Goal: Transaction & Acquisition: Download file/media

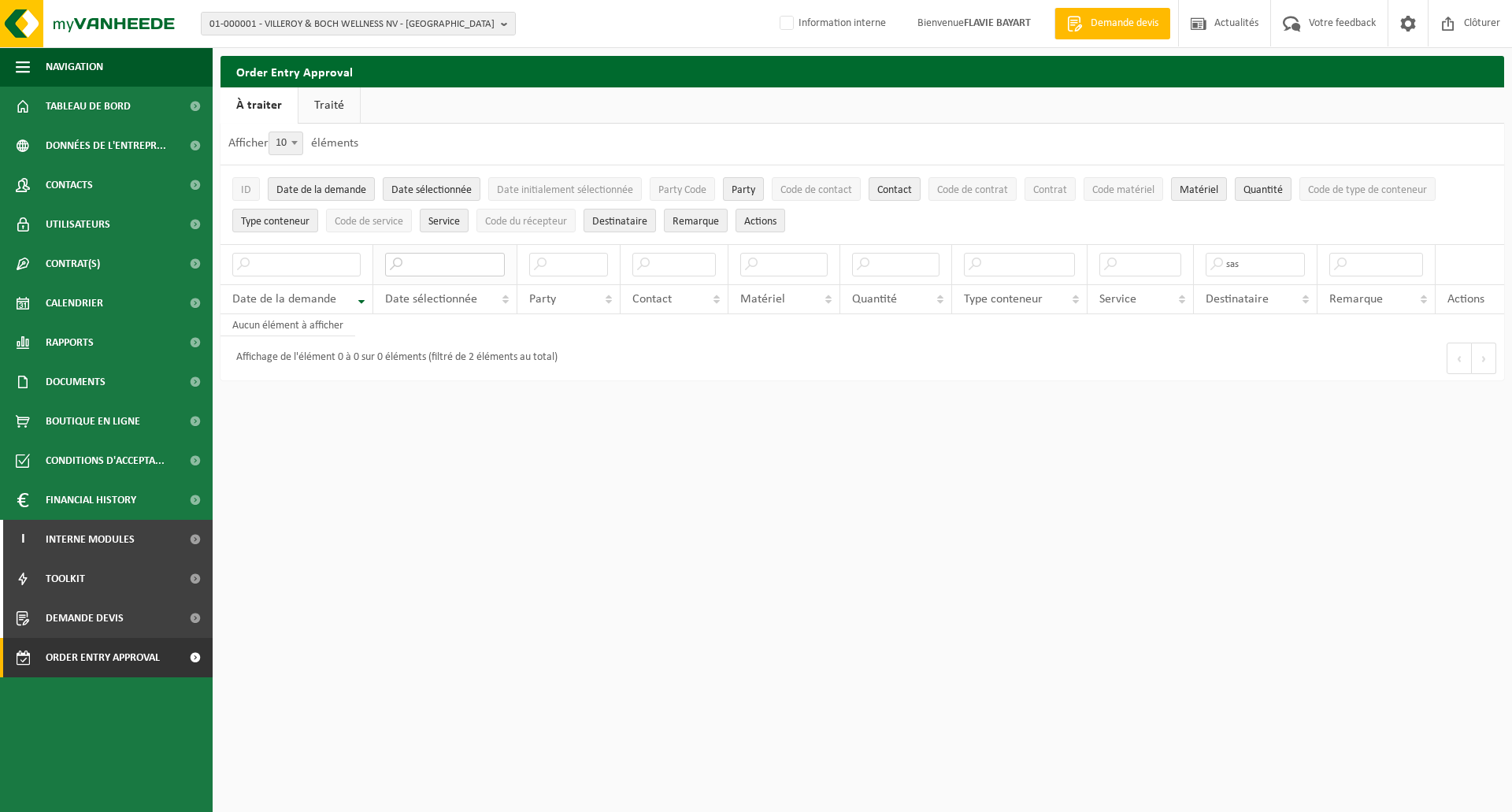
click at [454, 272] on input "text" at bounding box center [445, 264] width 120 height 24
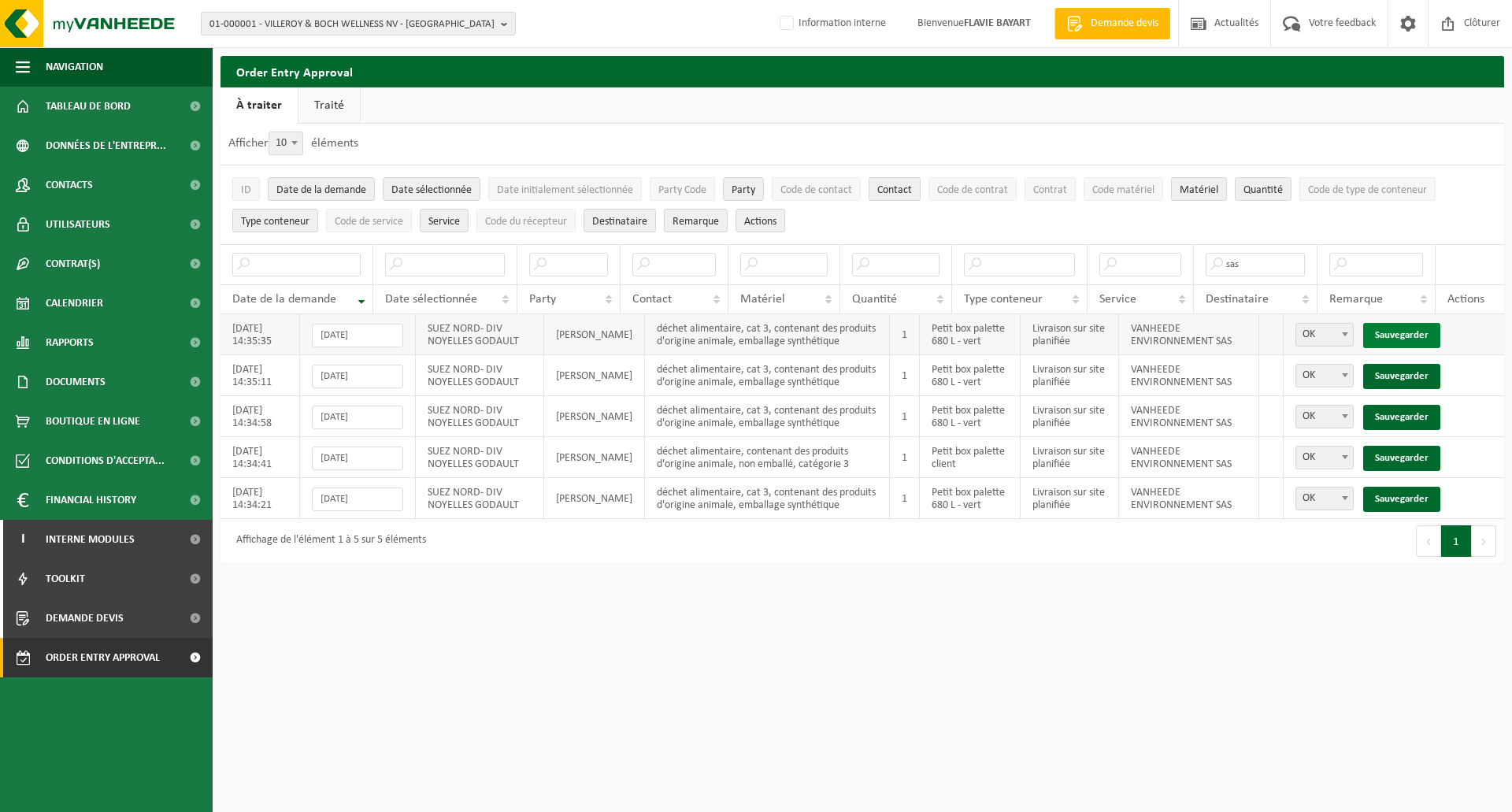
click at [1391, 332] on link "Sauvegarder" at bounding box center [1402, 336] width 78 height 26
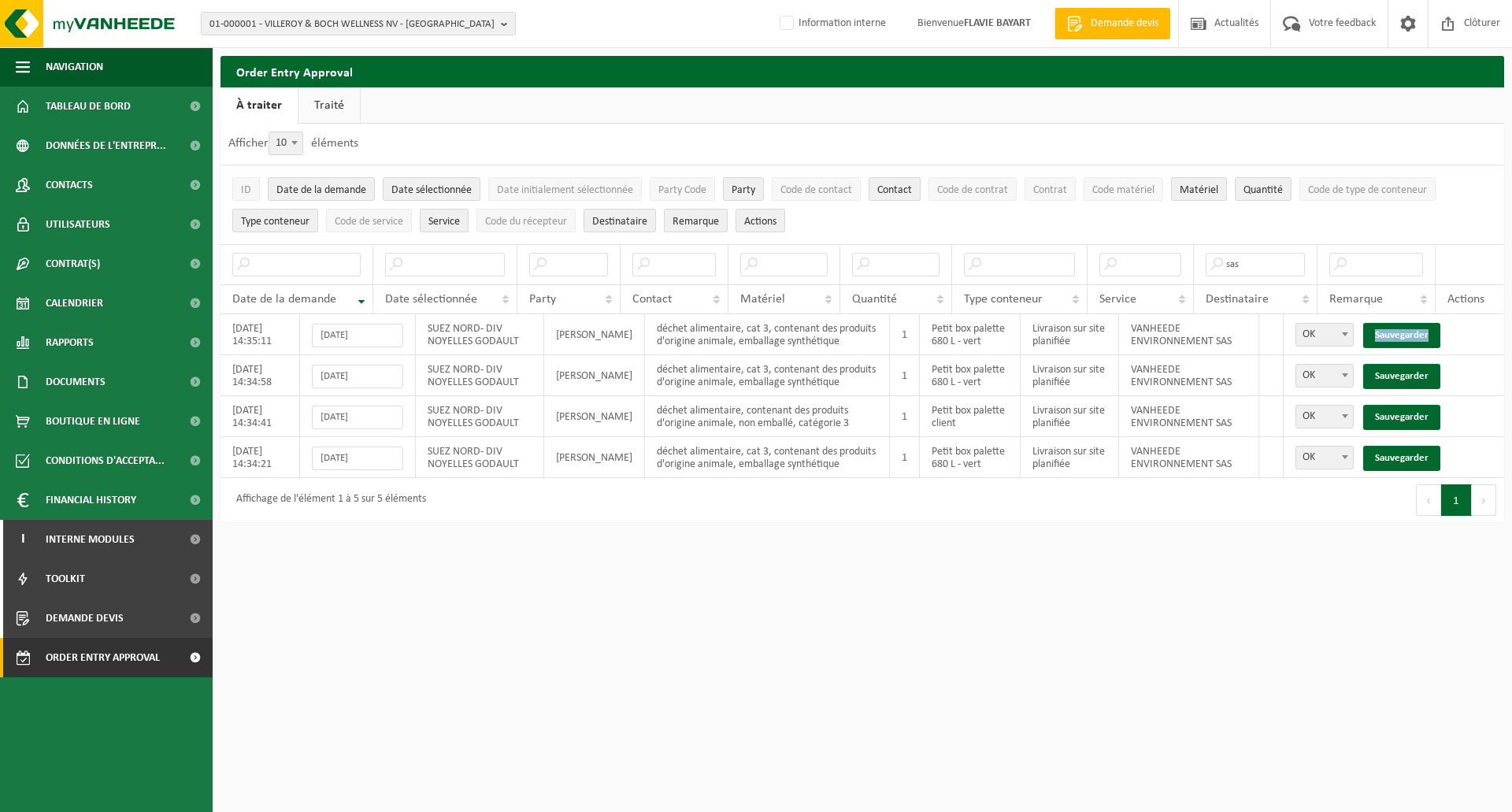
click at [1391, 332] on link "Sauvegarder" at bounding box center [1402, 336] width 78 height 26
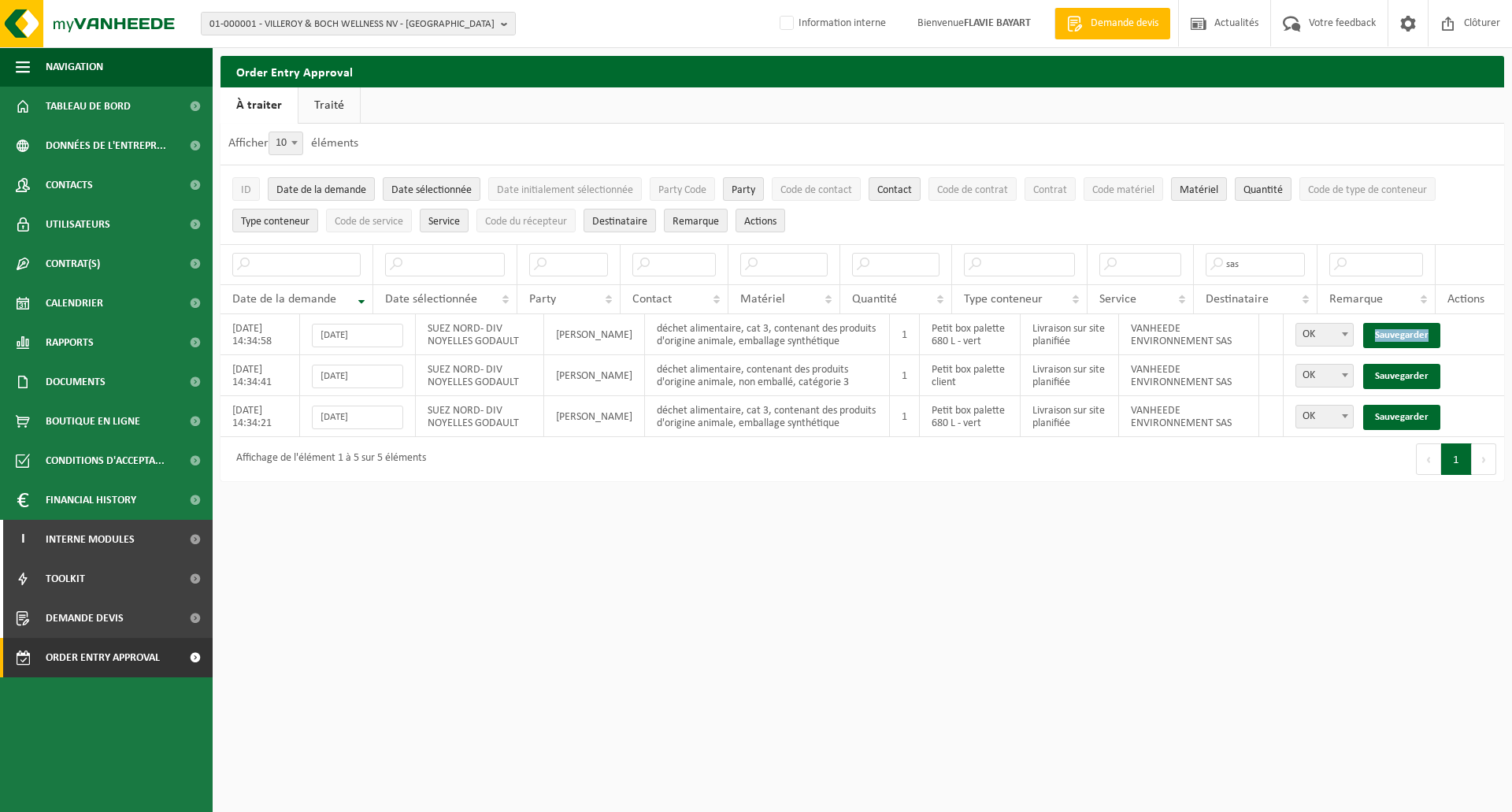
click at [1391, 332] on link "Sauvegarder" at bounding box center [1402, 336] width 78 height 26
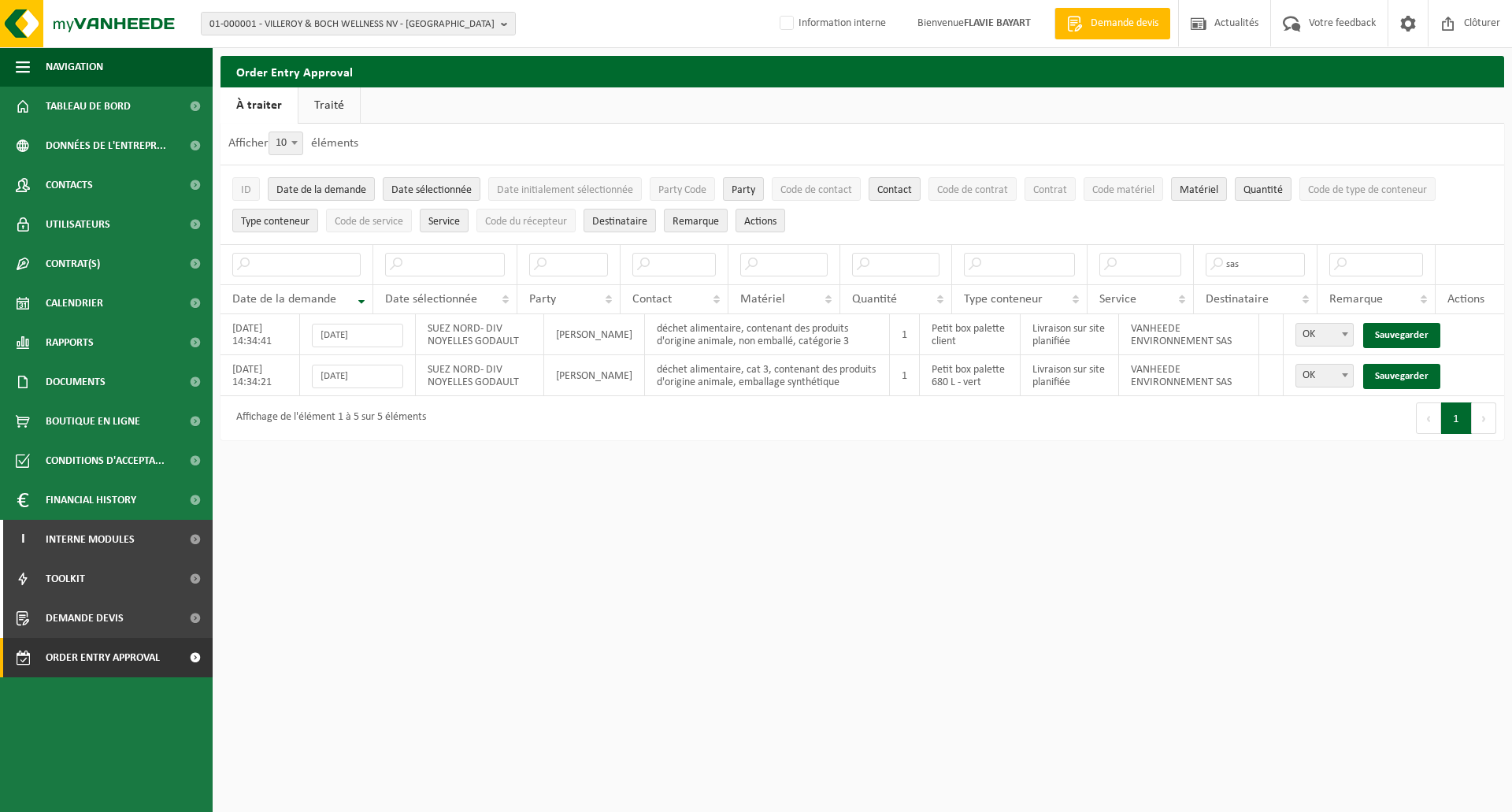
click at [1391, 332] on link "Sauvegarder" at bounding box center [1402, 336] width 78 height 26
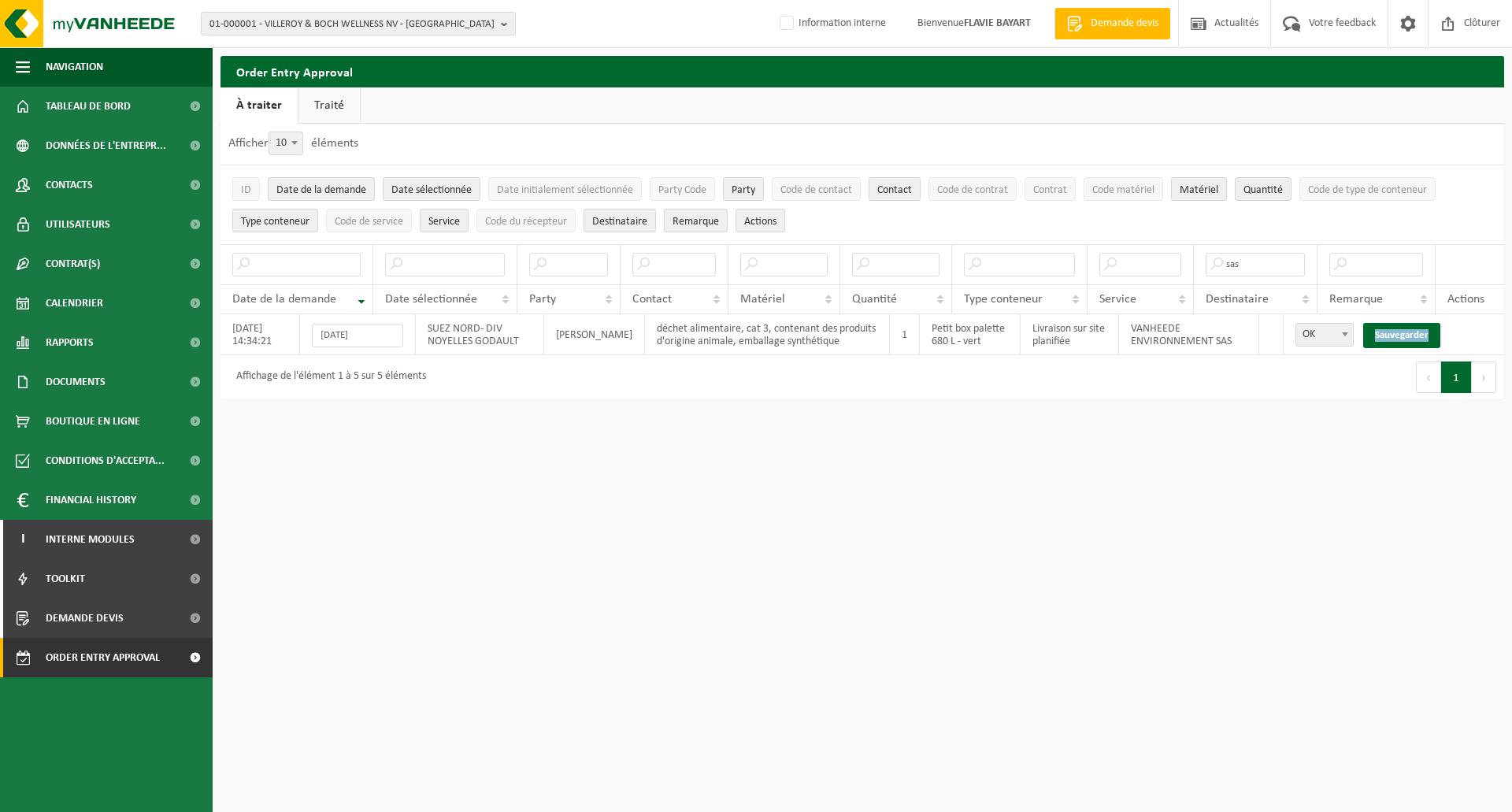
click at [1391, 332] on link "Sauvegarder" at bounding box center [1402, 336] width 78 height 26
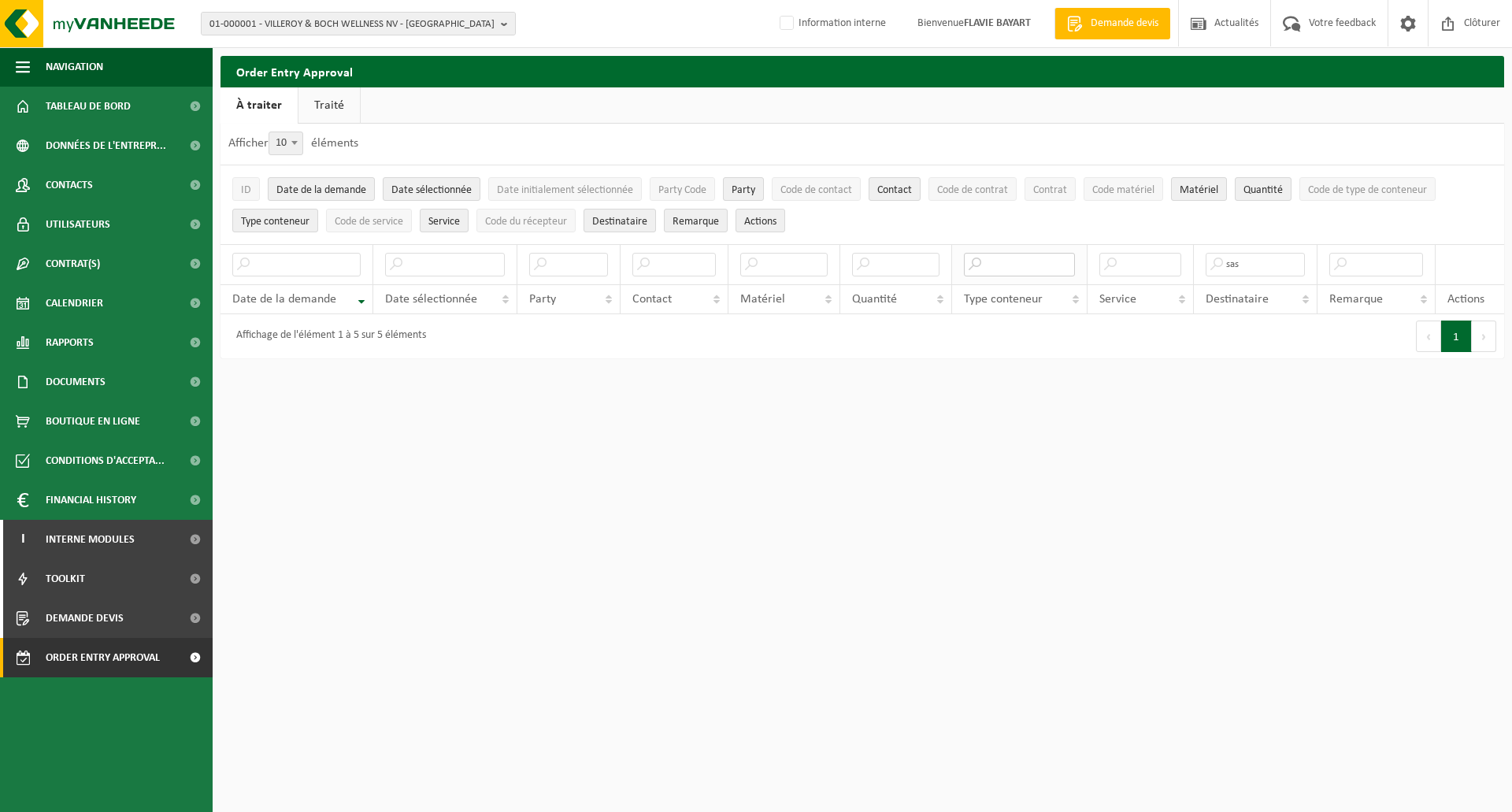
click at [998, 269] on input "text" at bounding box center [1019, 264] width 111 height 24
click at [489, 18] on span "01-000001 - VILLEROY & BOCH WELLNESS NV - ROESELARE" at bounding box center [351, 25] width 285 height 24
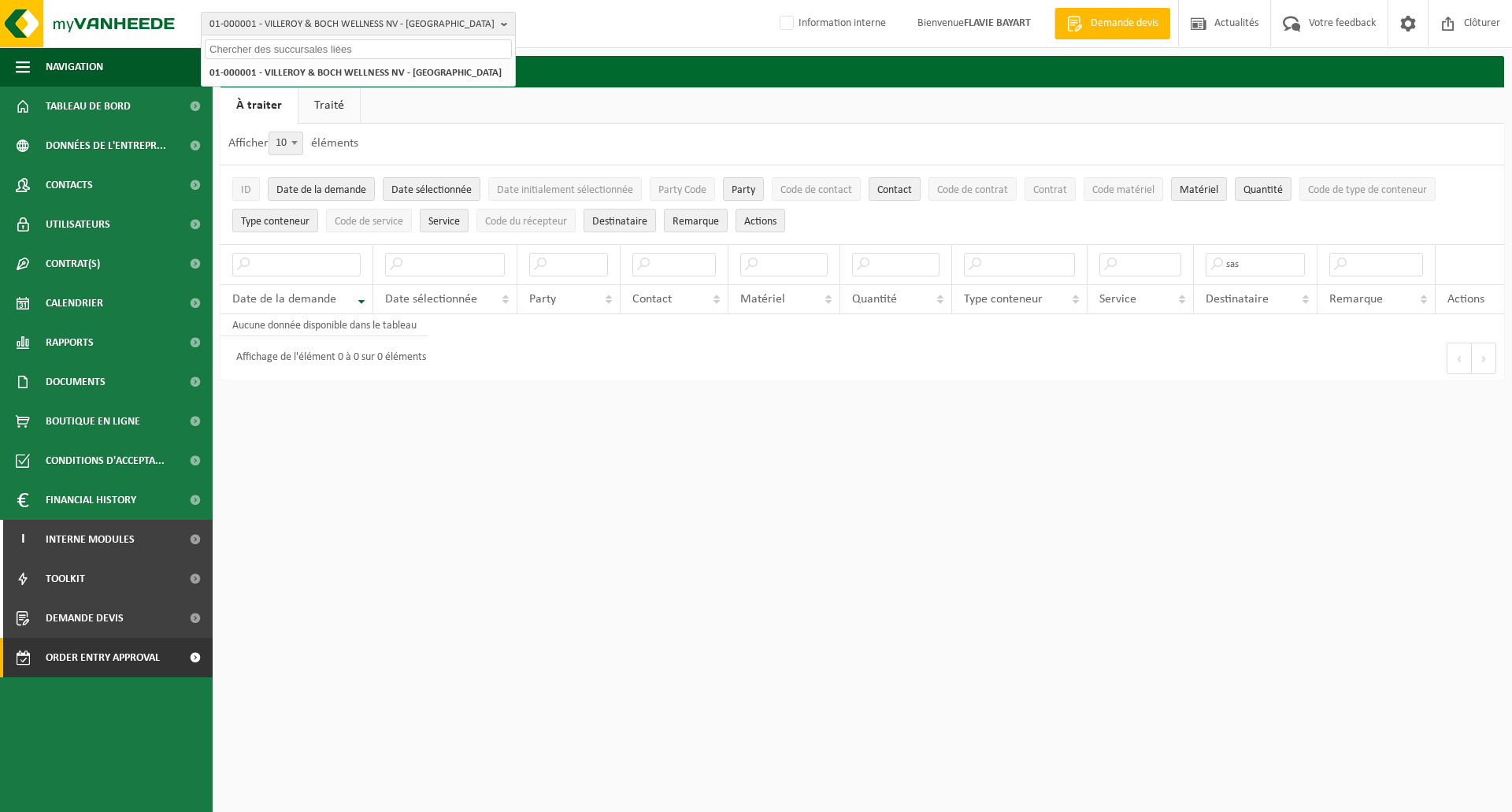
click at [378, 44] on input "text" at bounding box center [358, 49] width 307 height 20
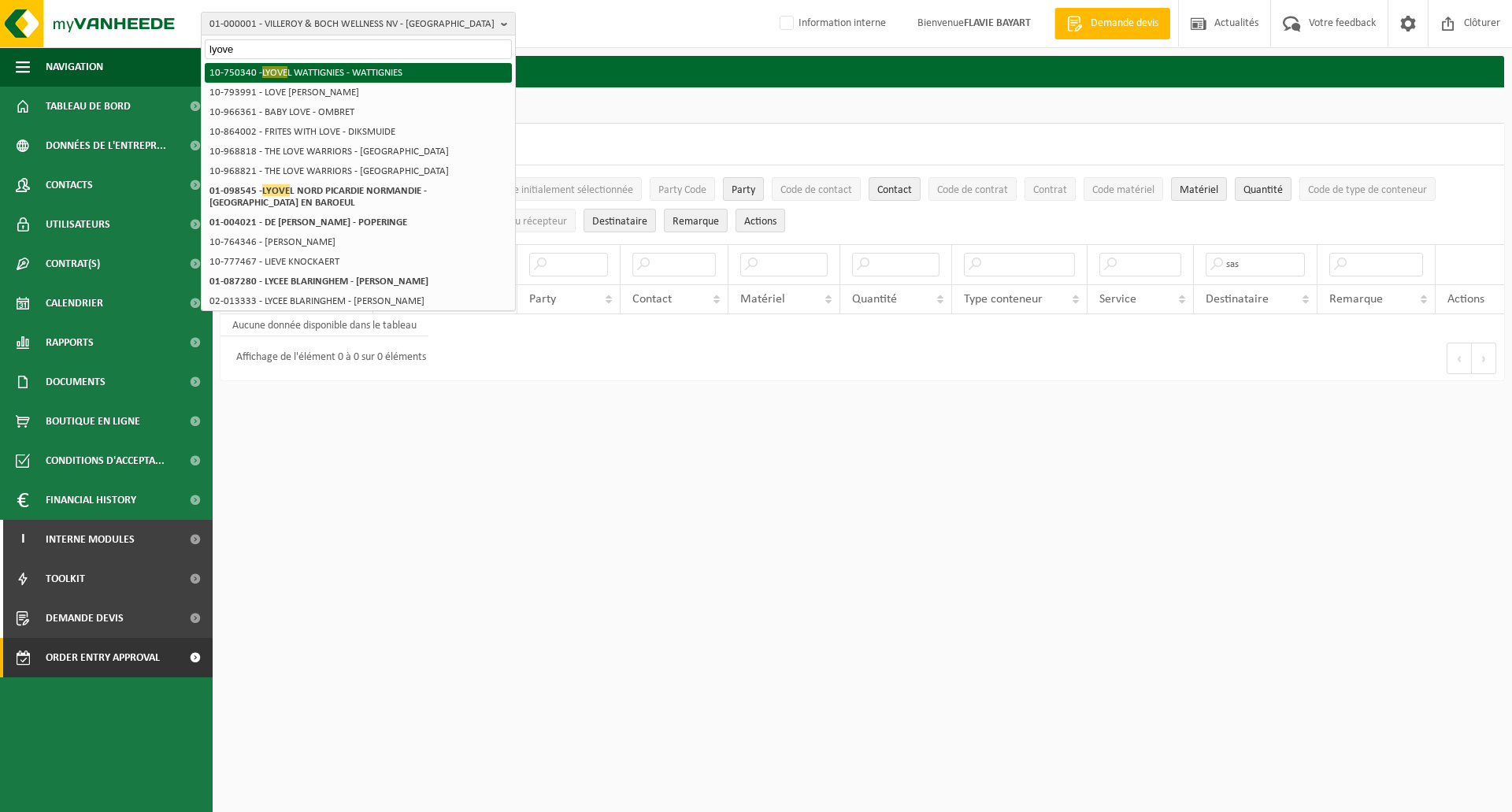
type input "lyove"
click at [334, 81] on li "10-750340 - LYOVE L WATTIGNIES - WATTIGNIES" at bounding box center [358, 73] width 307 height 20
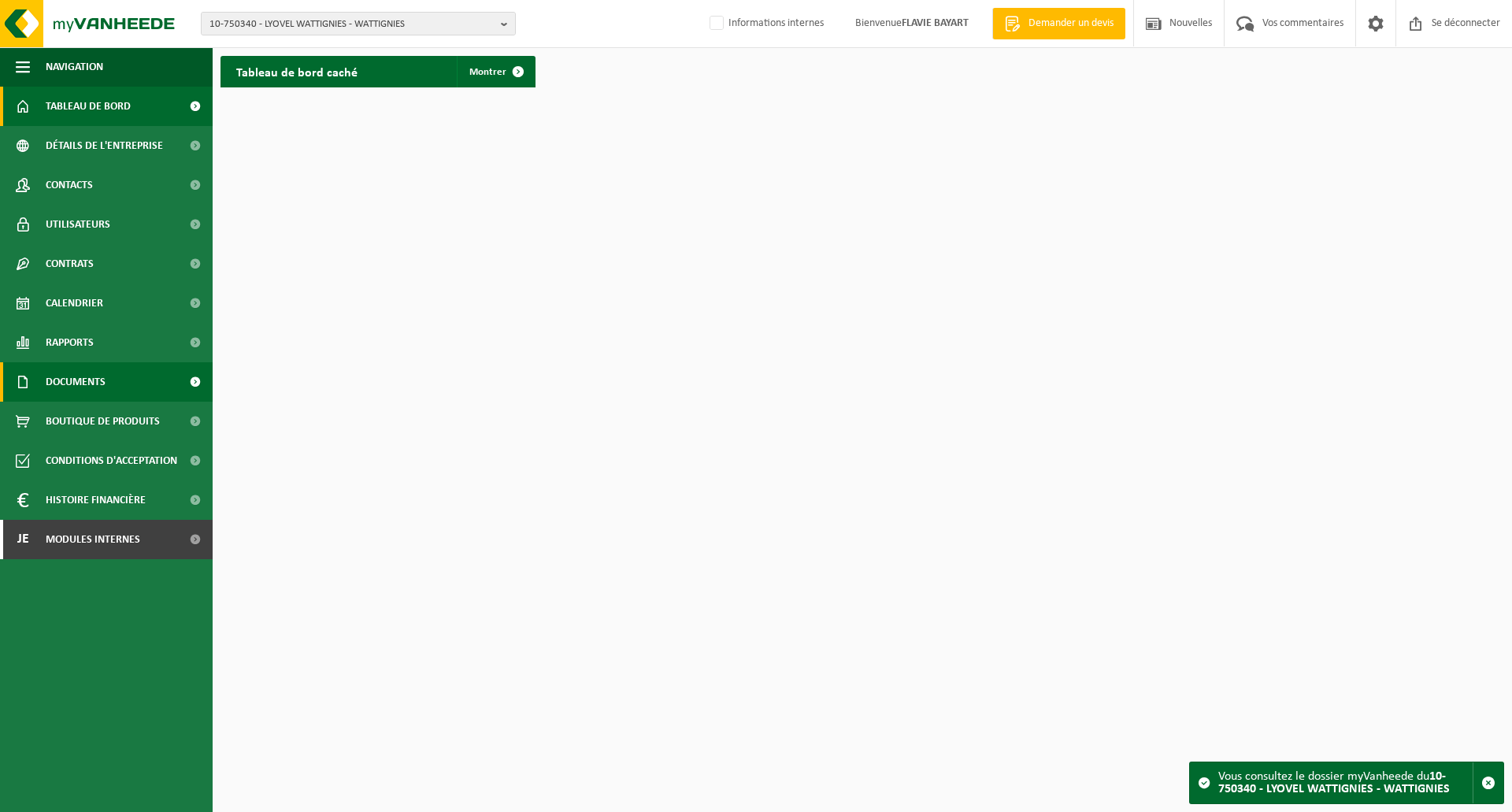
click at [109, 378] on link "Documents" at bounding box center [106, 382] width 213 height 39
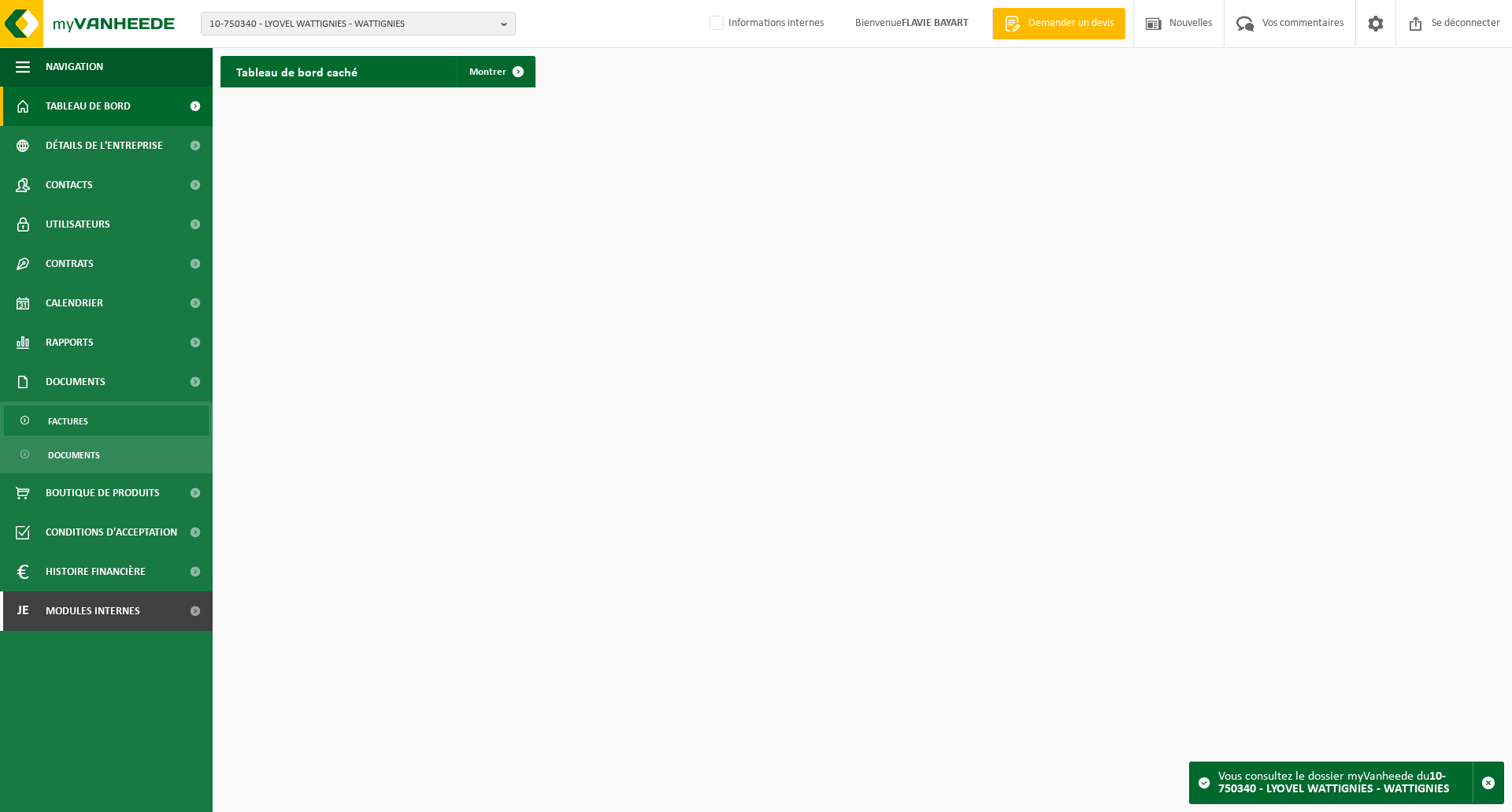
click at [112, 418] on link "Factures" at bounding box center [106, 420] width 205 height 29
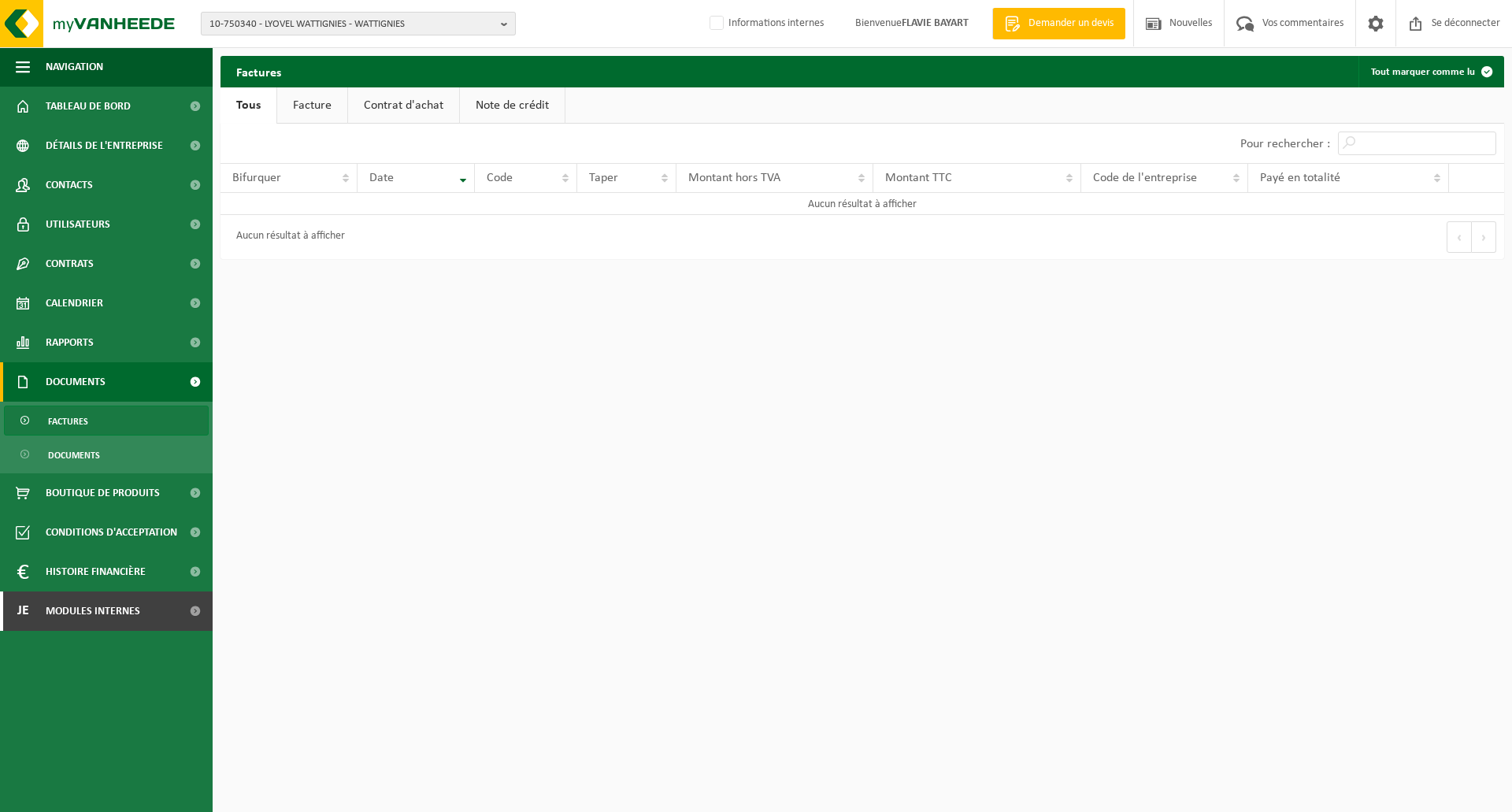
click at [486, 22] on span "10-750340 - LYOVEL WATTIGNIES - WATTIGNIES" at bounding box center [351, 25] width 285 height 24
click at [332, 44] on input "text" at bounding box center [358, 49] width 307 height 20
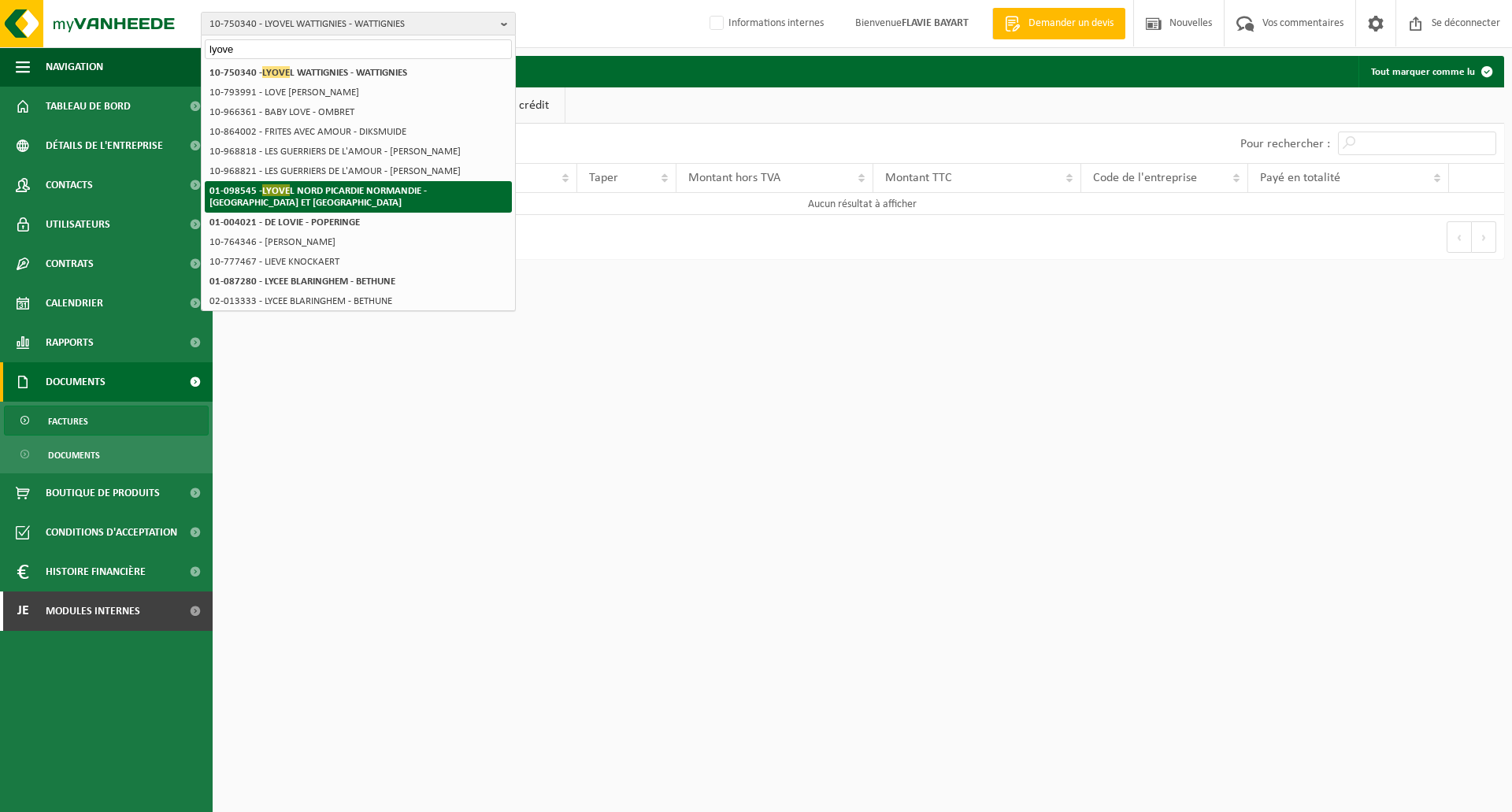
type input "lyove"
click at [347, 195] on font "L NORD PICARDIE NORMANDIE - MONS ET BAROEUL" at bounding box center [317, 196] width 217 height 22
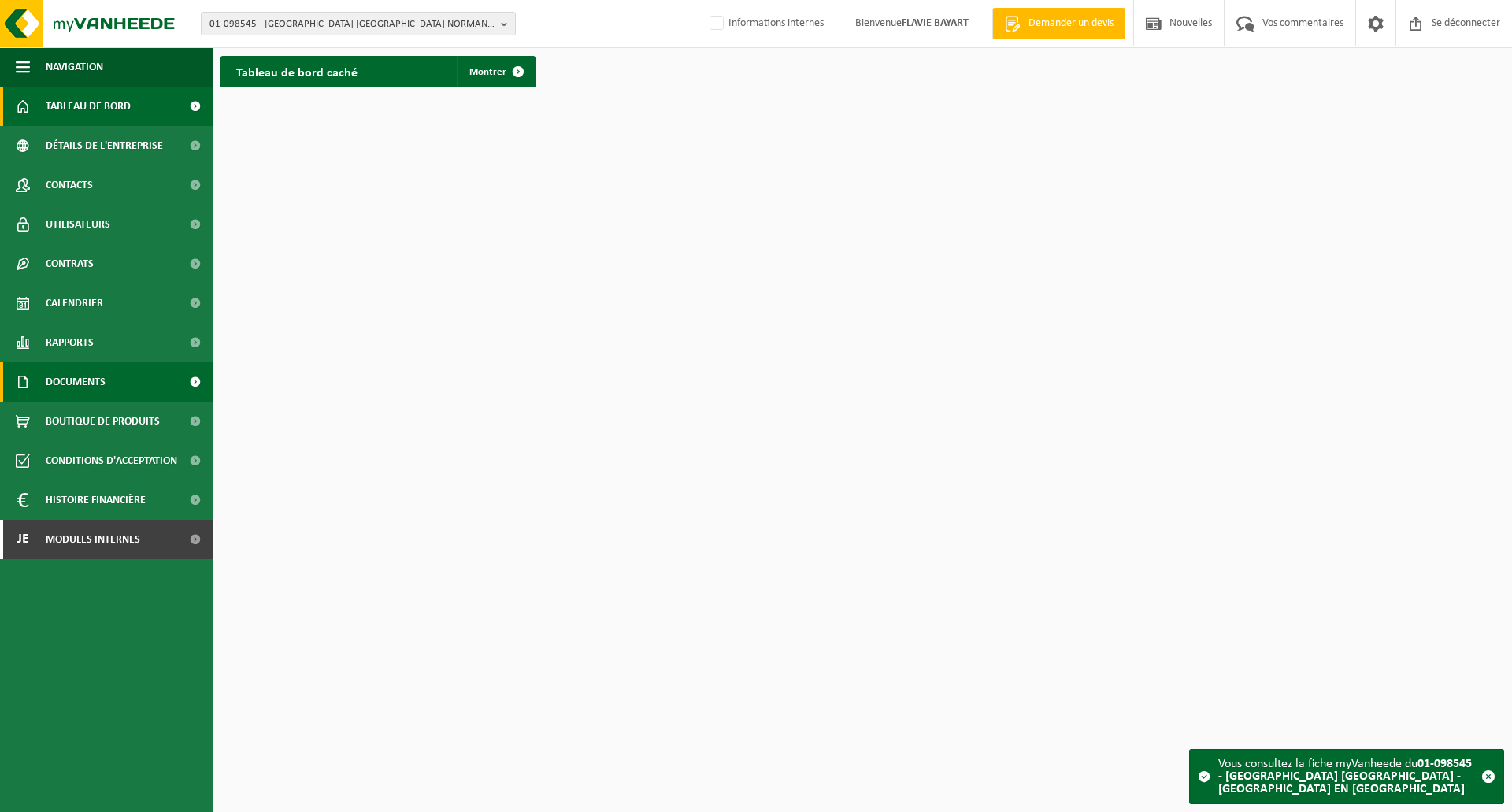
click at [123, 386] on link "Documents" at bounding box center [106, 382] width 213 height 39
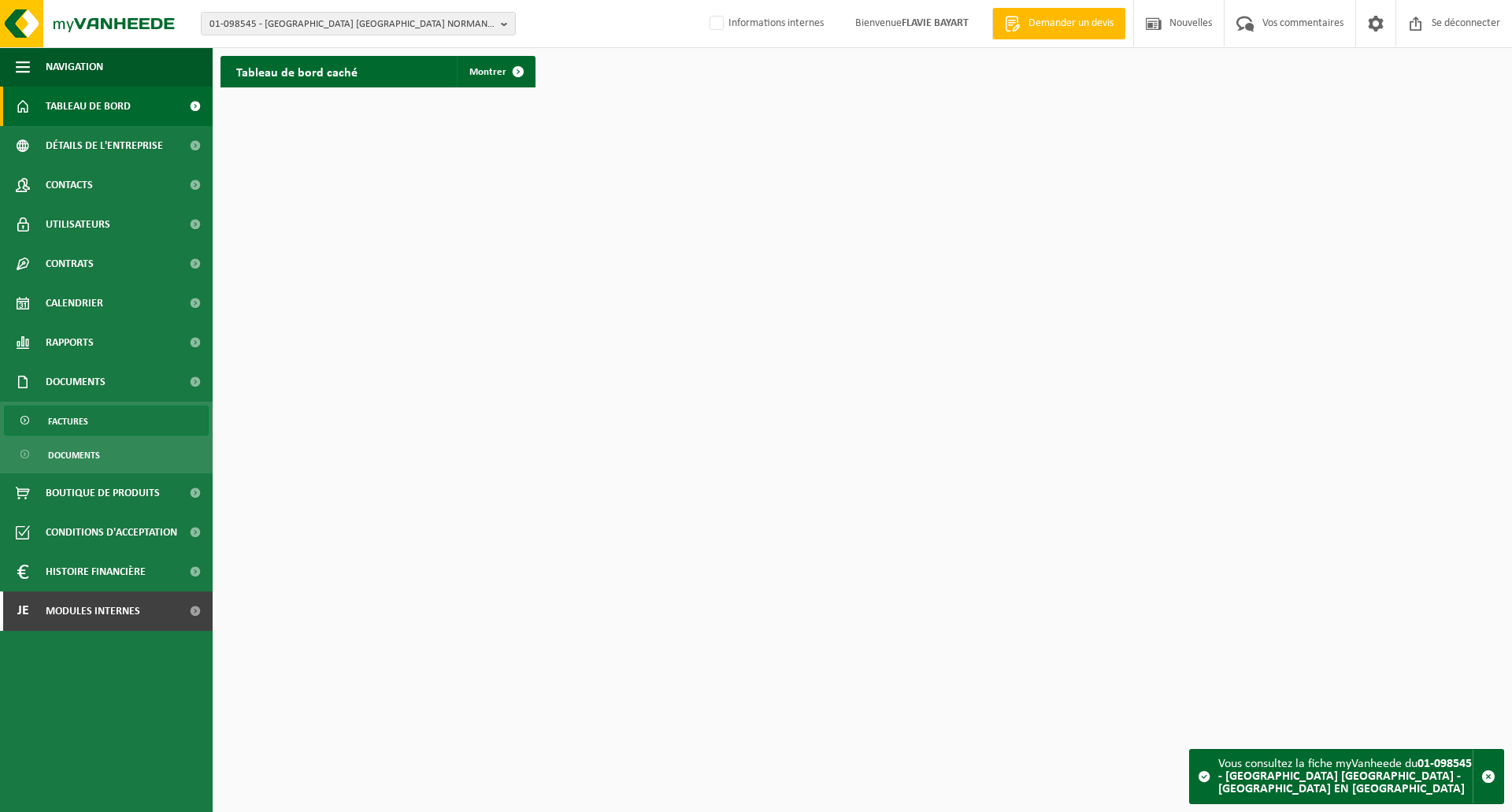
click at [117, 421] on link "Factures" at bounding box center [106, 420] width 205 height 29
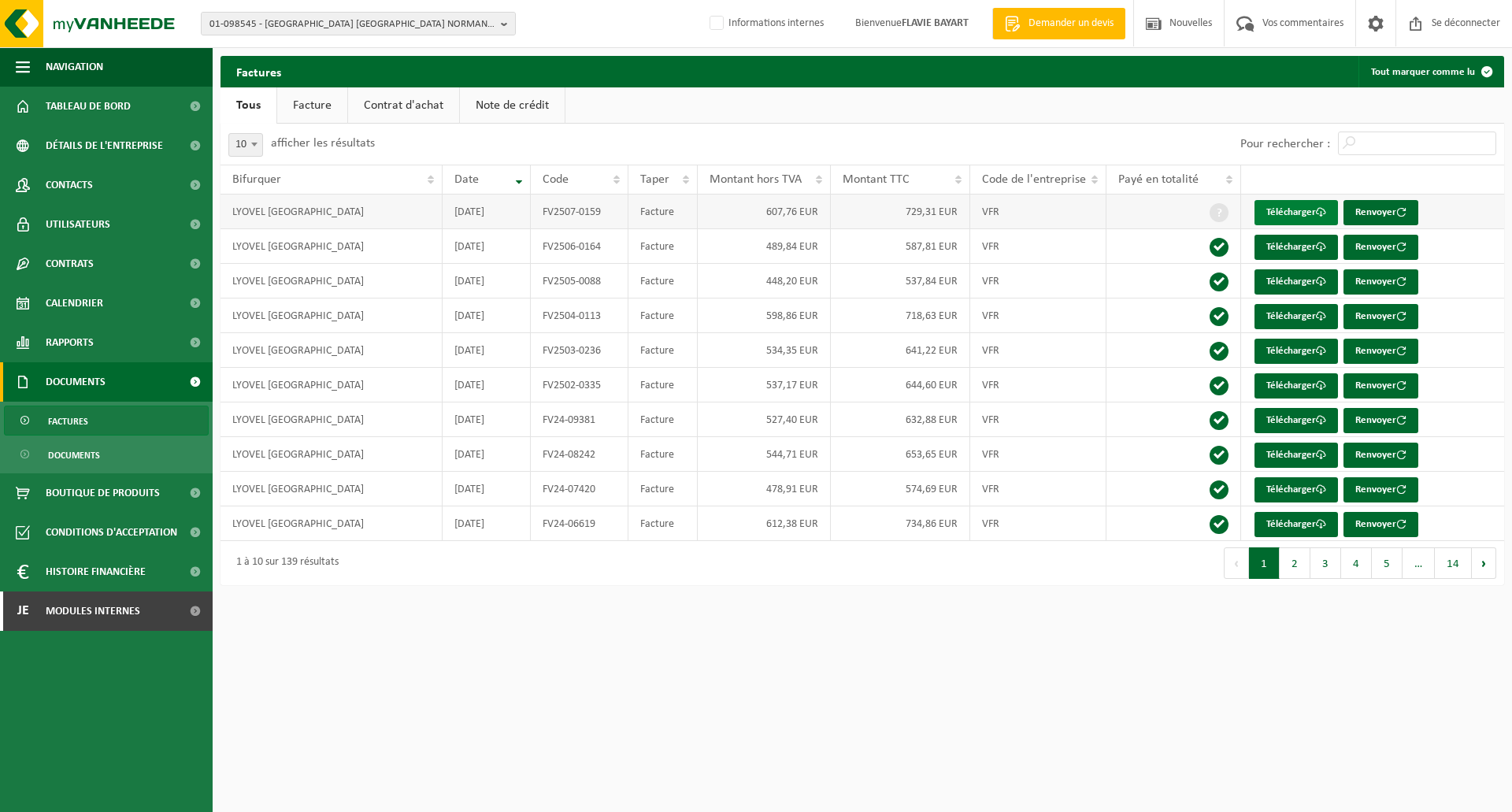
click at [1296, 213] on font "Télécharger" at bounding box center [1291, 212] width 50 height 10
click at [1286, 523] on font "Télécharger" at bounding box center [1291, 524] width 50 height 10
click at [1296, 568] on font "2" at bounding box center [1295, 565] width 6 height 12
click at [1298, 525] on font "Télécharger" at bounding box center [1291, 524] width 50 height 10
click at [1359, 566] on button "4" at bounding box center [1356, 563] width 30 height 31
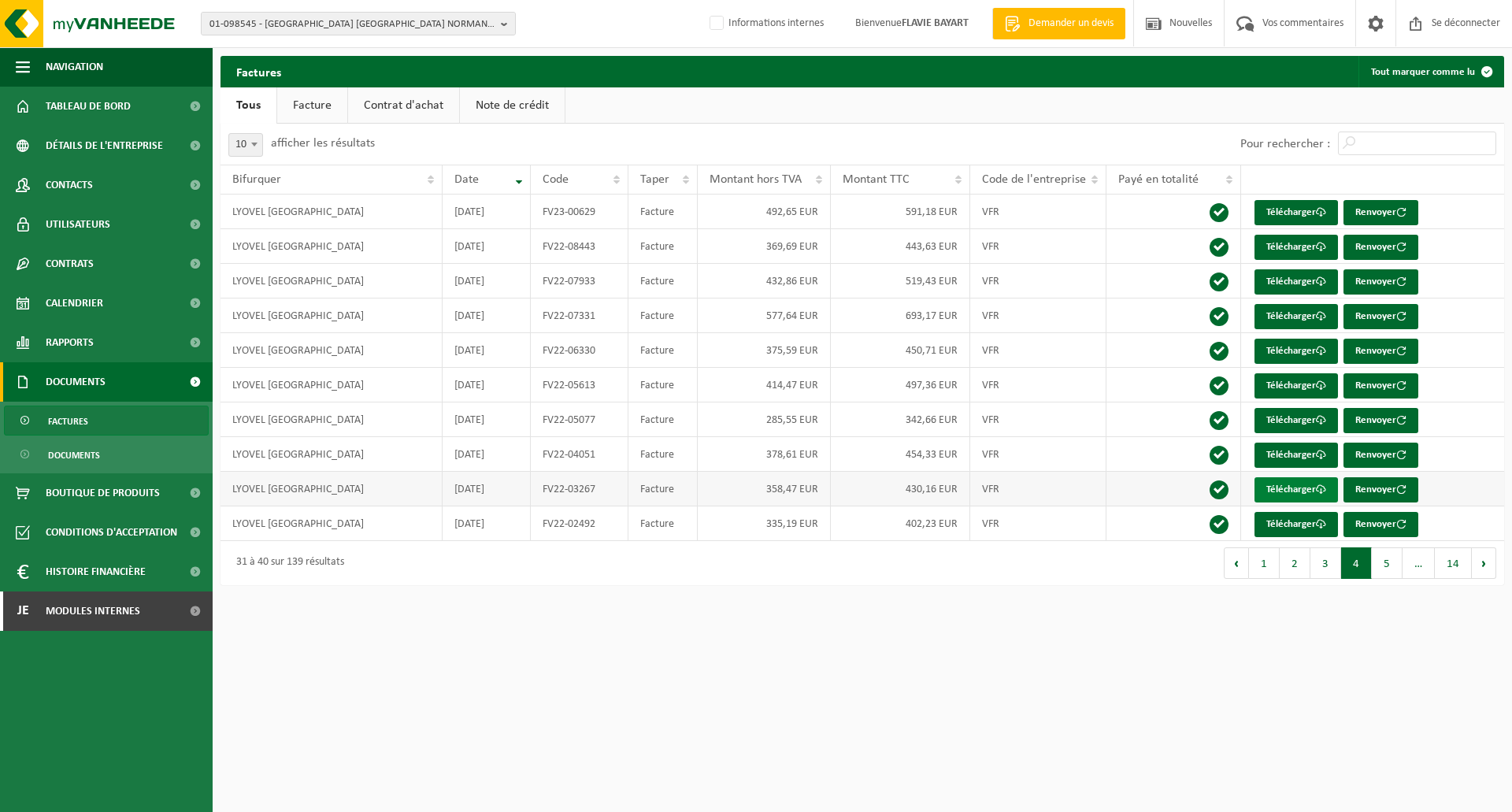
click at [1301, 493] on font "Télécharger" at bounding box center [1291, 489] width 50 height 10
click at [1393, 566] on button "5" at bounding box center [1386, 563] width 30 height 31
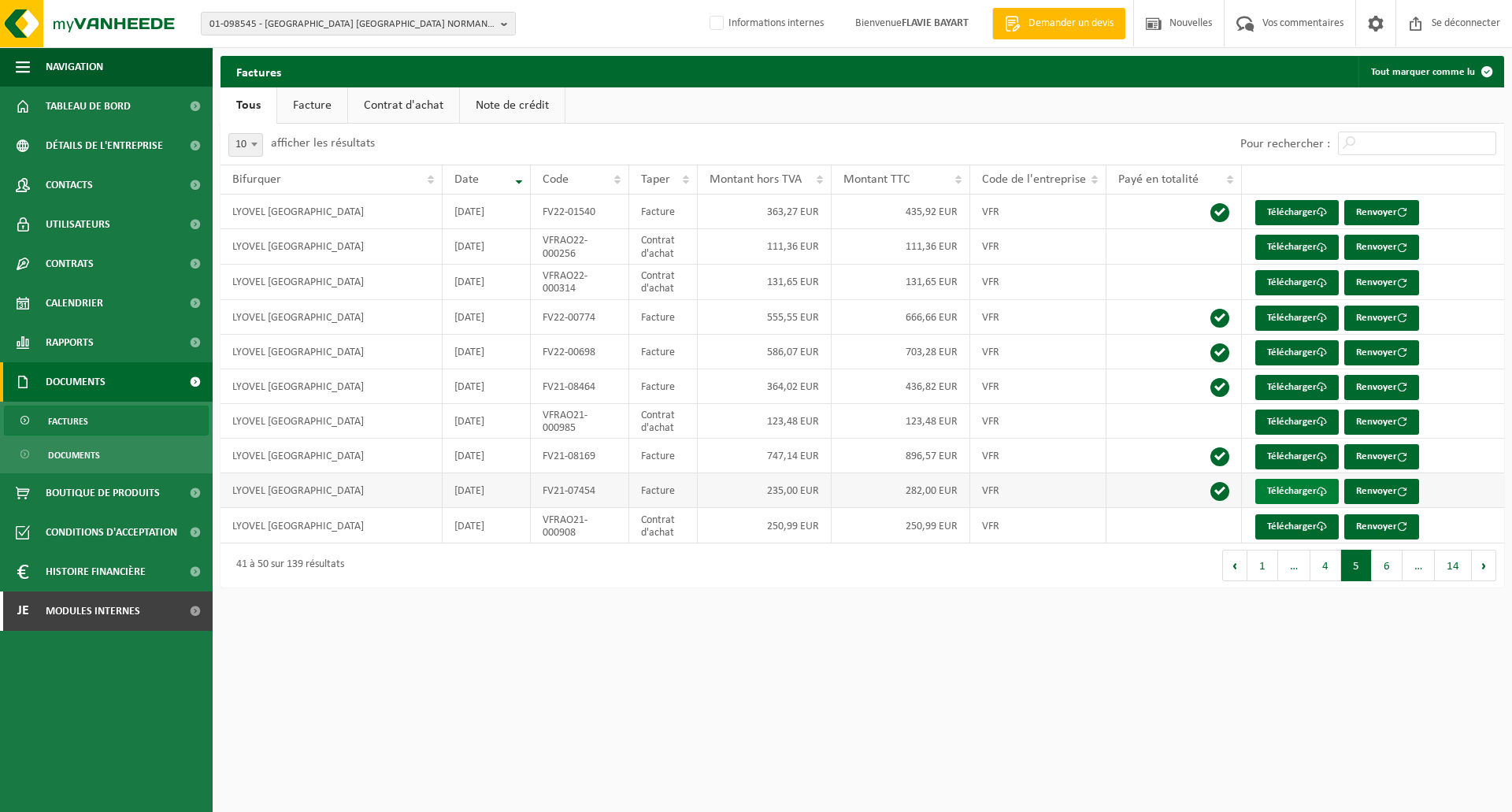
click at [1297, 493] on font "Télécharger" at bounding box center [1292, 491] width 50 height 10
click at [1299, 458] on font "Télécharger" at bounding box center [1292, 457] width 50 height 10
click at [153, 600] on link "je Modules internes" at bounding box center [106, 611] width 213 height 39
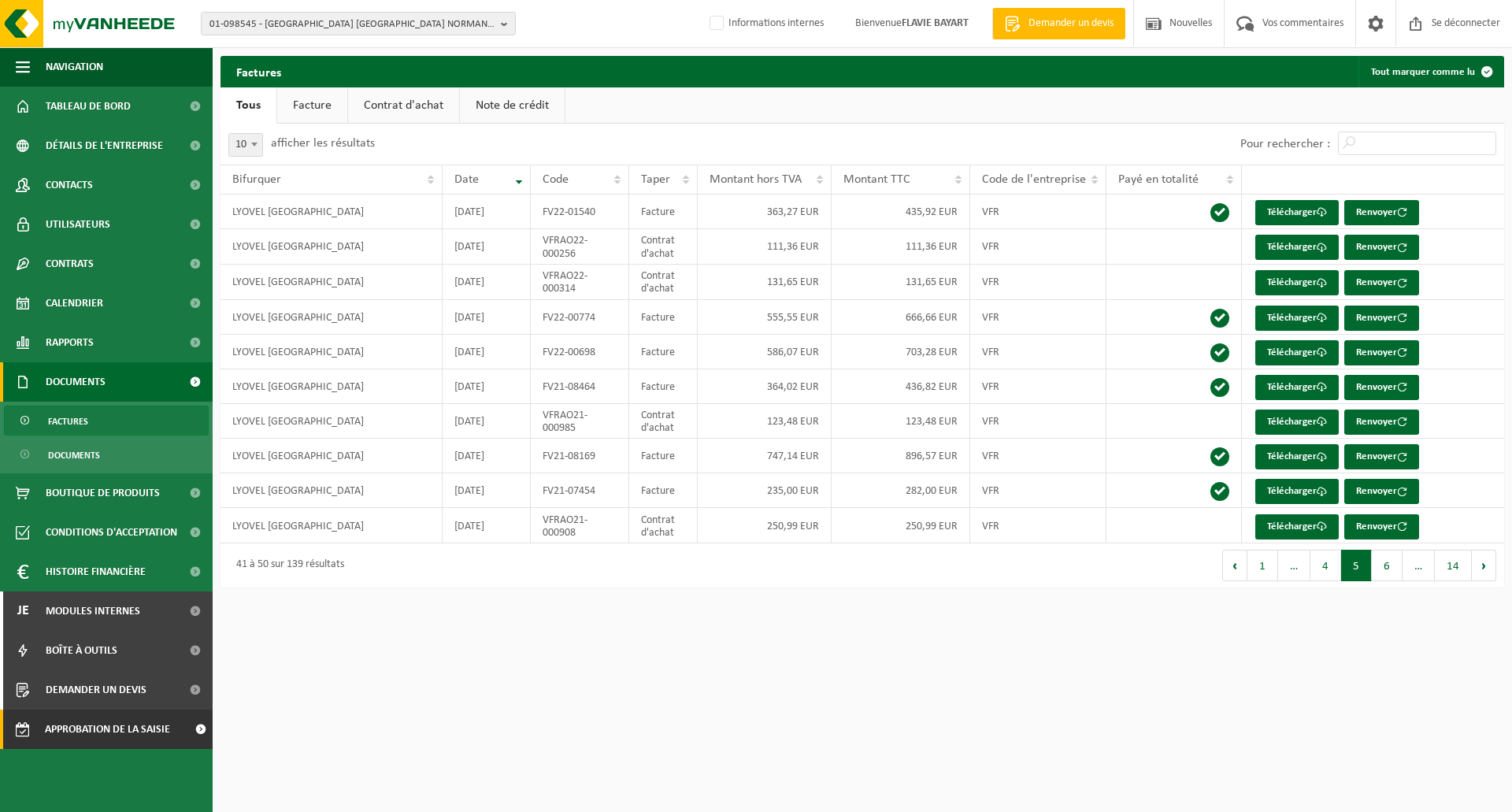
click at [136, 724] on font "Approbation de la saisie des commandes" at bounding box center [108, 750] width 126 height 53
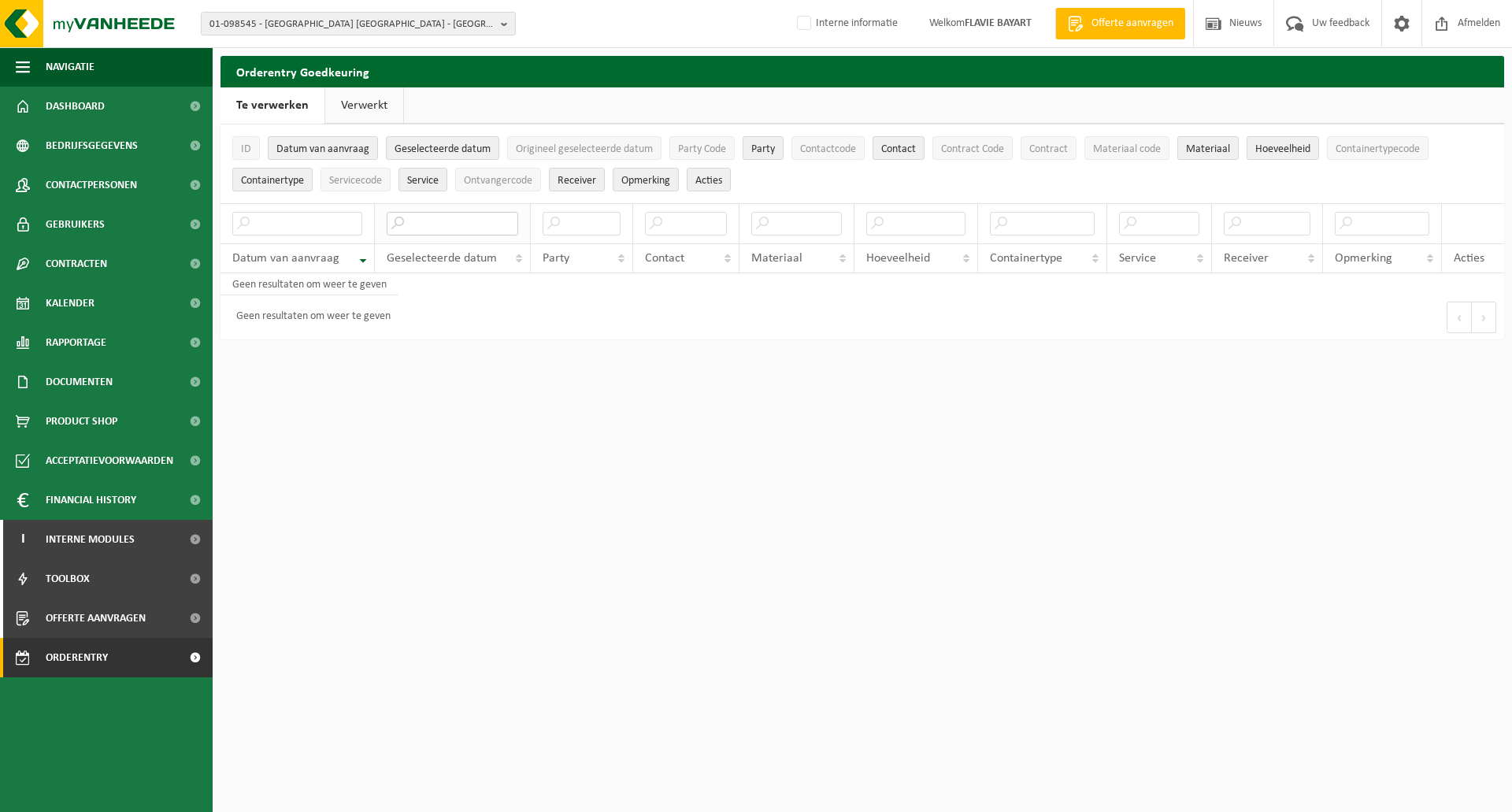
click at [494, 221] on input "text" at bounding box center [453, 224] width 132 height 24
